Goal: Transaction & Acquisition: Purchase product/service

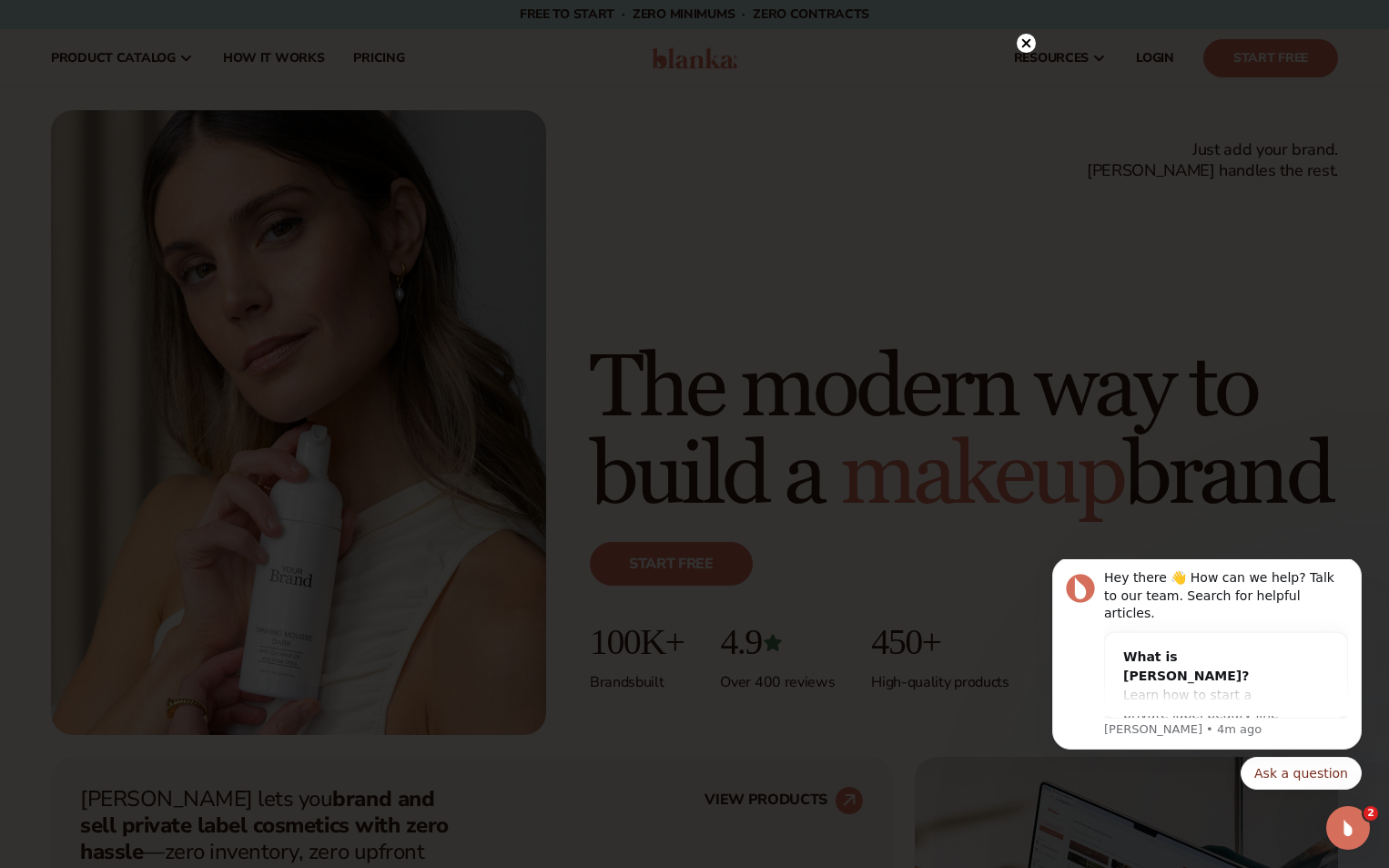
click at [96, 41] on div at bounding box center [694, 434] width 1389 height 868
click at [96, 42] on icon at bounding box center [1027, 44] width 9 height 9
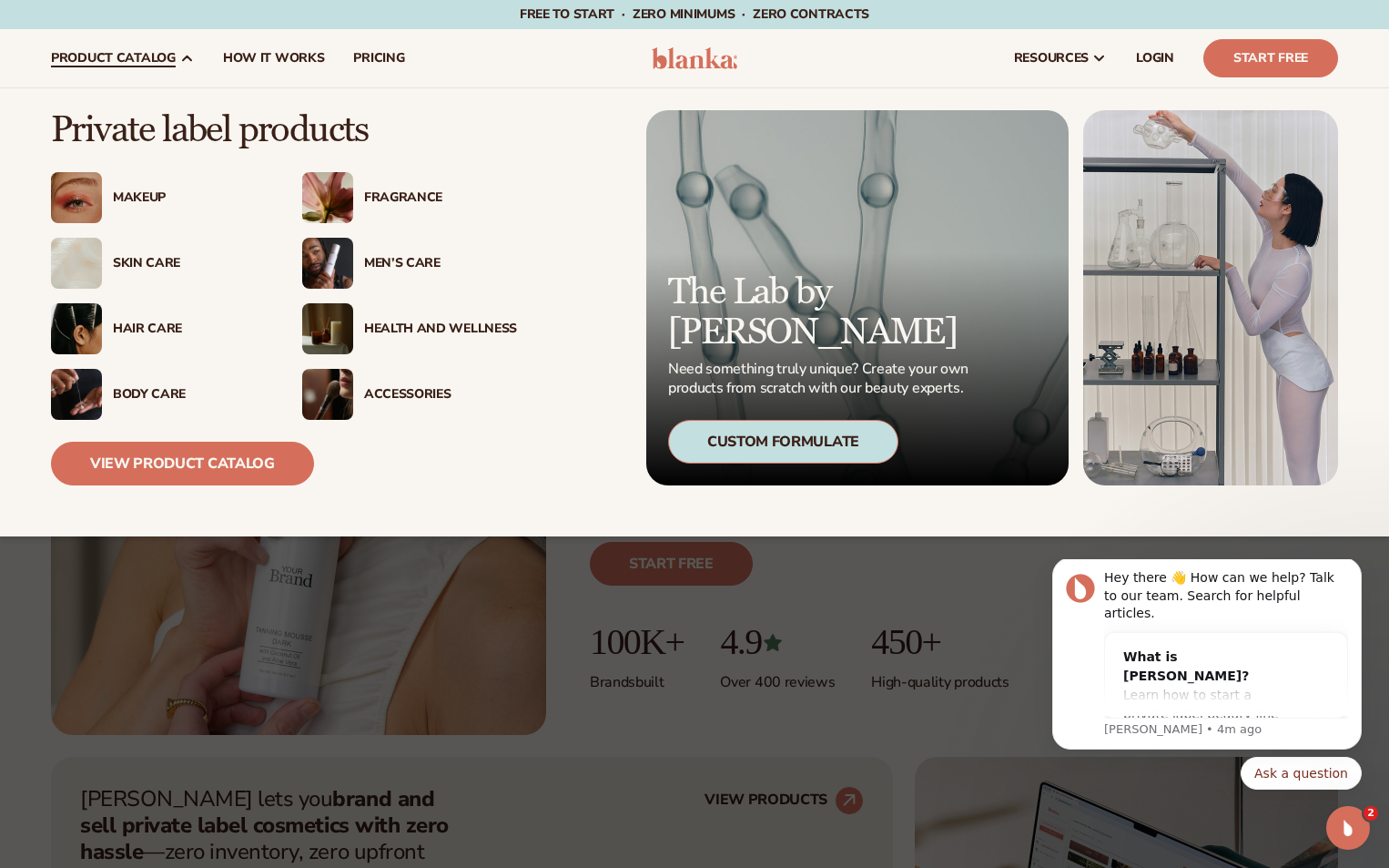
click at [96, 191] on div "Makeup" at bounding box center [190, 198] width 153 height 16
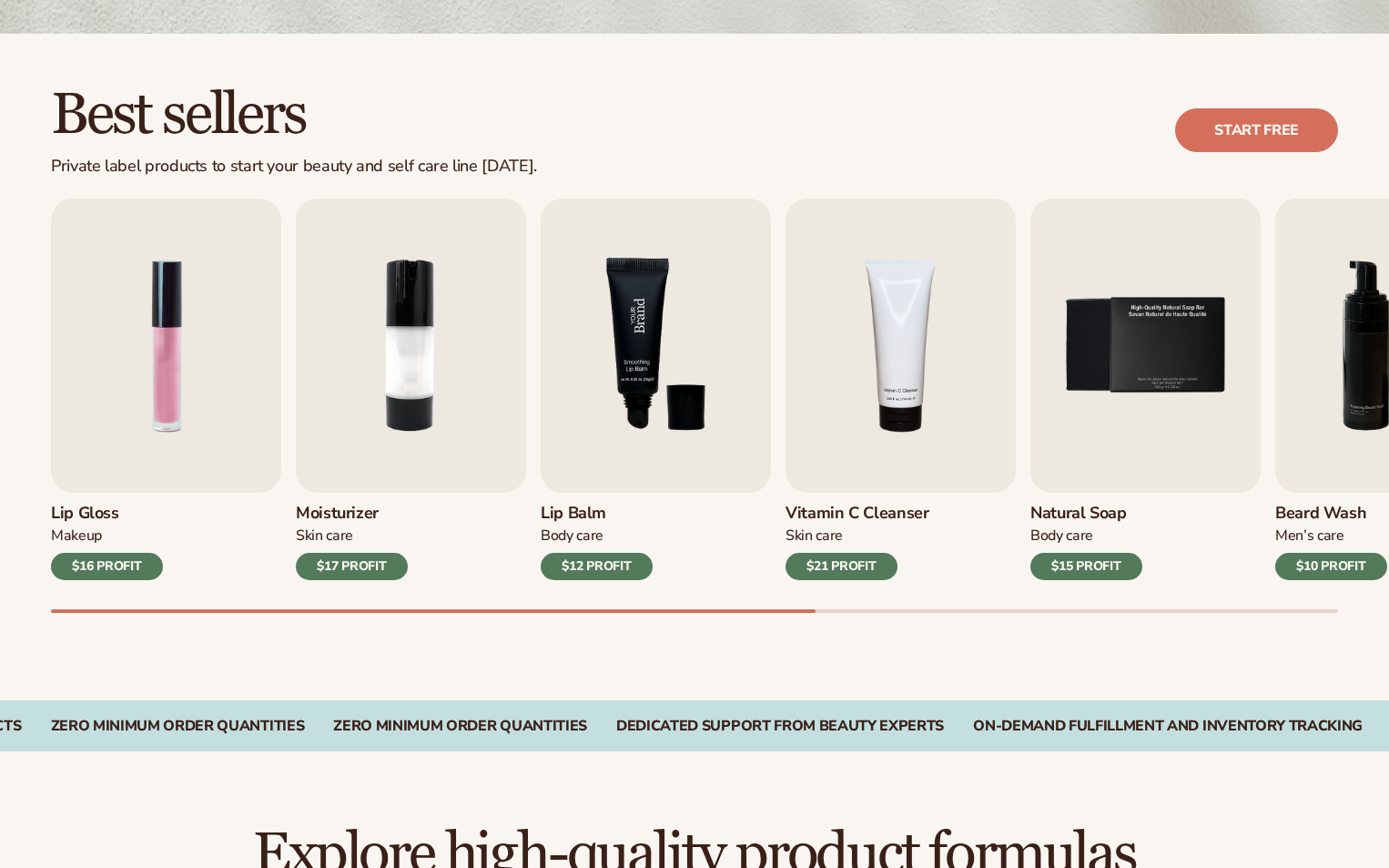
scroll to position [455, 0]
click at [705, 444] on img "3 / 9" at bounding box center [655, 345] width 230 height 294
click at [703, 423] on img "3 / 9" at bounding box center [655, 345] width 230 height 294
click at [652, 378] on img "3 / 9" at bounding box center [655, 345] width 230 height 294
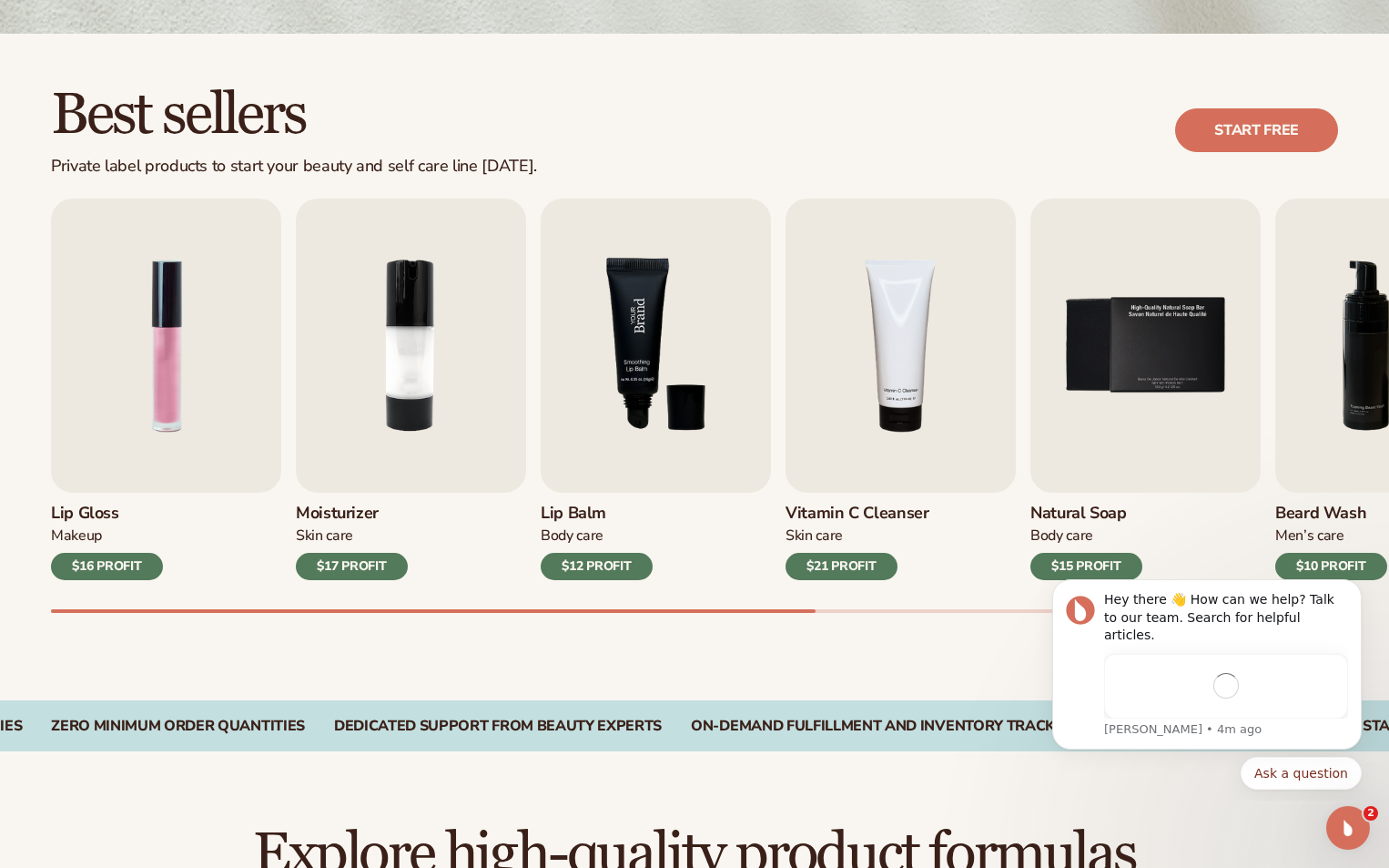
scroll to position [0, 0]
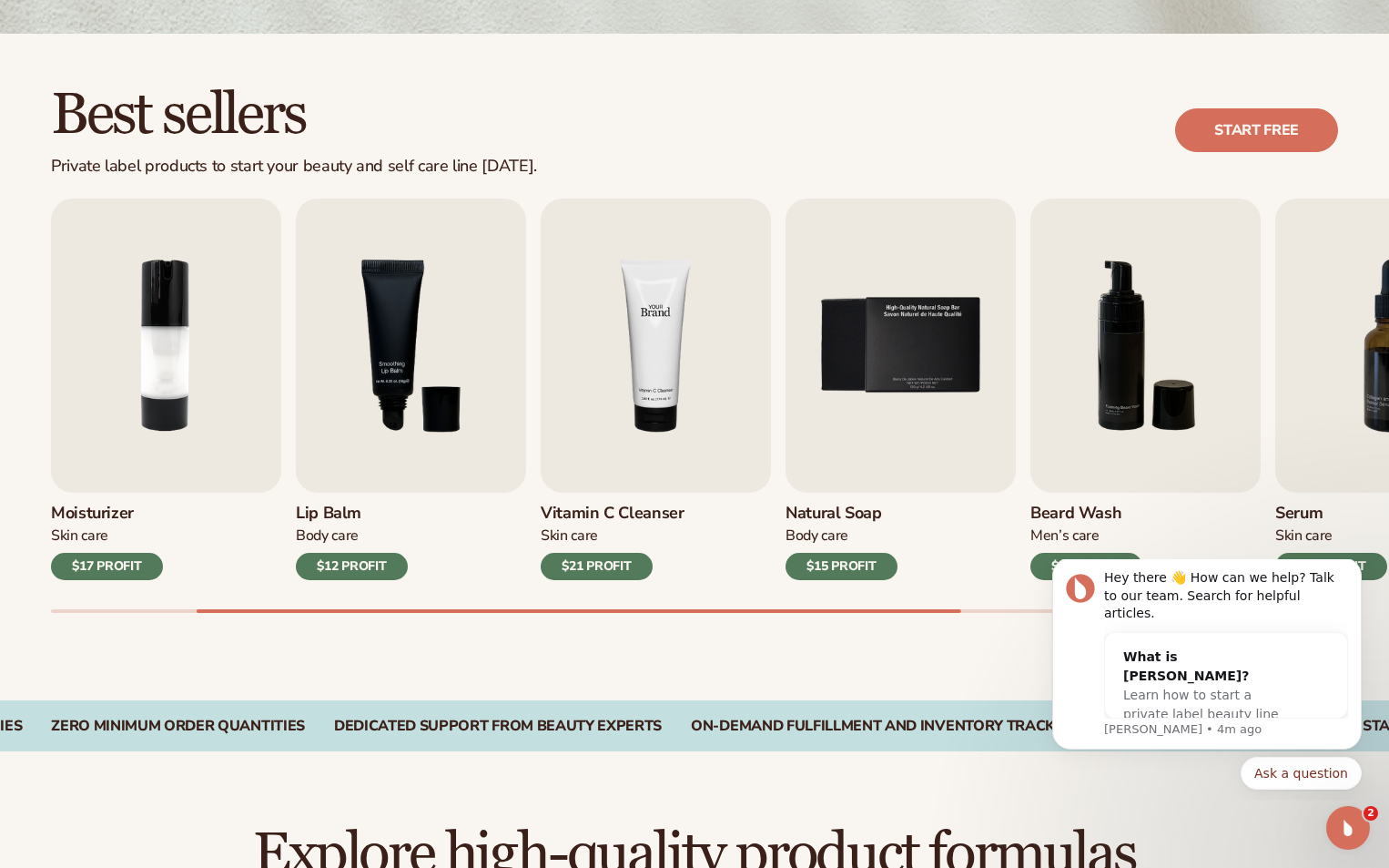
click at [721, 330] on img "4 / 9" at bounding box center [655, 345] width 230 height 294
click at [708, 327] on img "4 / 9" at bounding box center [655, 345] width 230 height 294
